Goal: Transaction & Acquisition: Purchase product/service

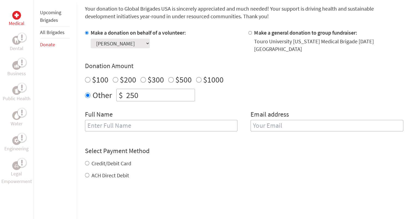
scroll to position [147, 0]
click at [132, 119] on input "text" at bounding box center [161, 124] width 153 height 11
type input "D"
click at [108, 159] on label "Credit/Debit Card" at bounding box center [111, 162] width 40 height 7
click at [89, 160] on input "Credit/Debit Card" at bounding box center [87, 162] width 4 height 4
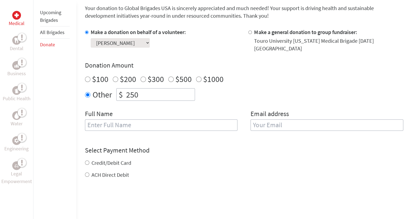
radio input "true"
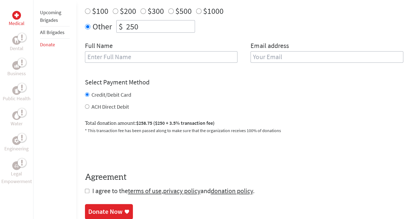
scroll to position [216, 0]
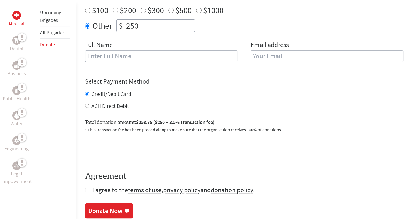
click at [99, 102] on label "ACH Direct Debit" at bounding box center [110, 105] width 38 height 7
click at [89, 103] on input "ACH Direct Debit" at bounding box center [87, 105] width 4 height 4
radio input "true"
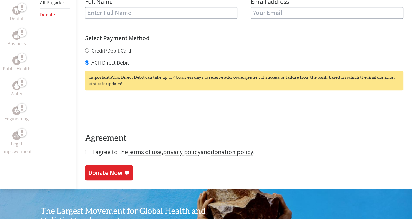
scroll to position [259, 0]
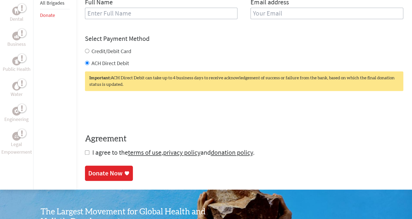
click at [92, 148] on span "I agree to the terms of use , privacy policy and donation policy ." at bounding box center [173, 152] width 162 height 8
click at [88, 150] on input "checkbox" at bounding box center [87, 152] width 4 height 4
checkbox input "true"
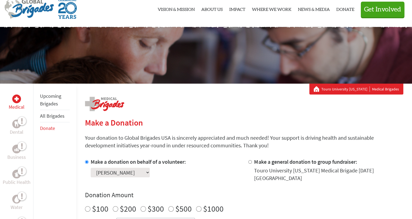
scroll to position [17, 0]
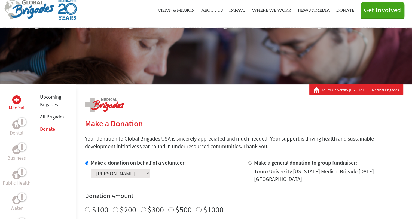
click at [51, 115] on link "All Brigades" at bounding box center [52, 116] width 24 height 6
